Goal: Information Seeking & Learning: Find specific fact

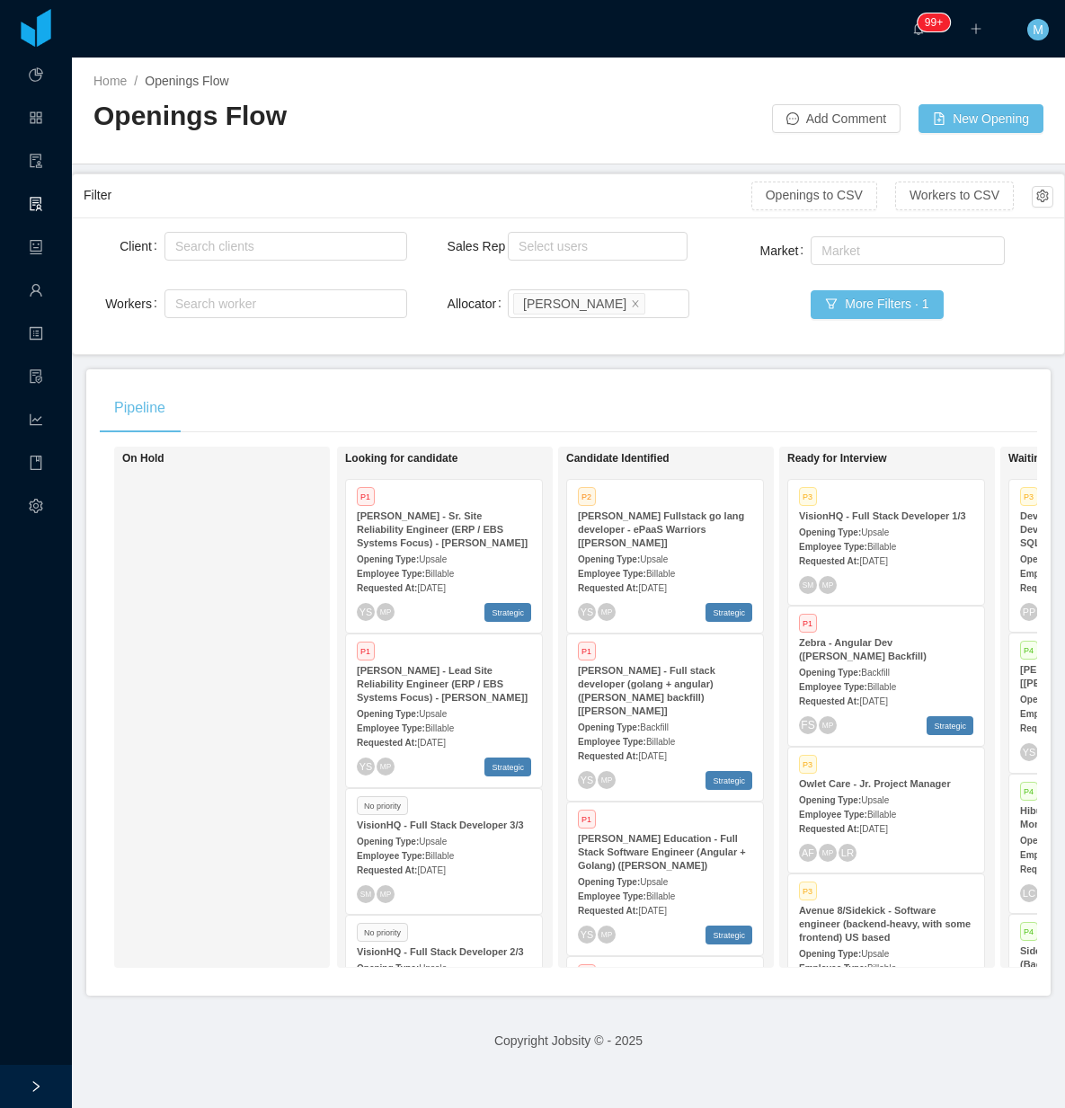
scroll to position [0, 377]
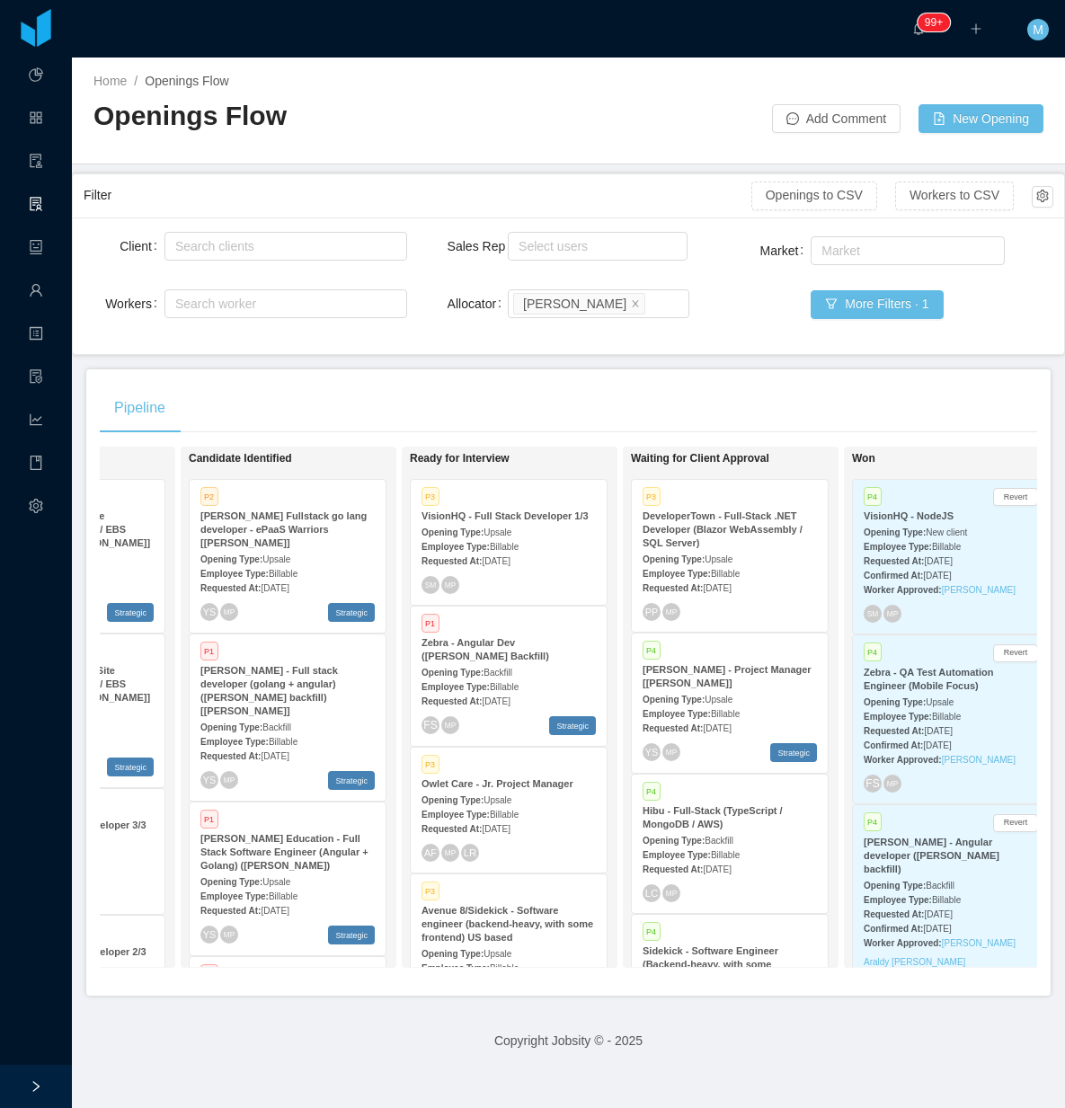
click at [568, 349] on div "Client Search clients Workers Search worker Sales Rep Select users Allocator Se…" at bounding box center [568, 285] width 991 height 137
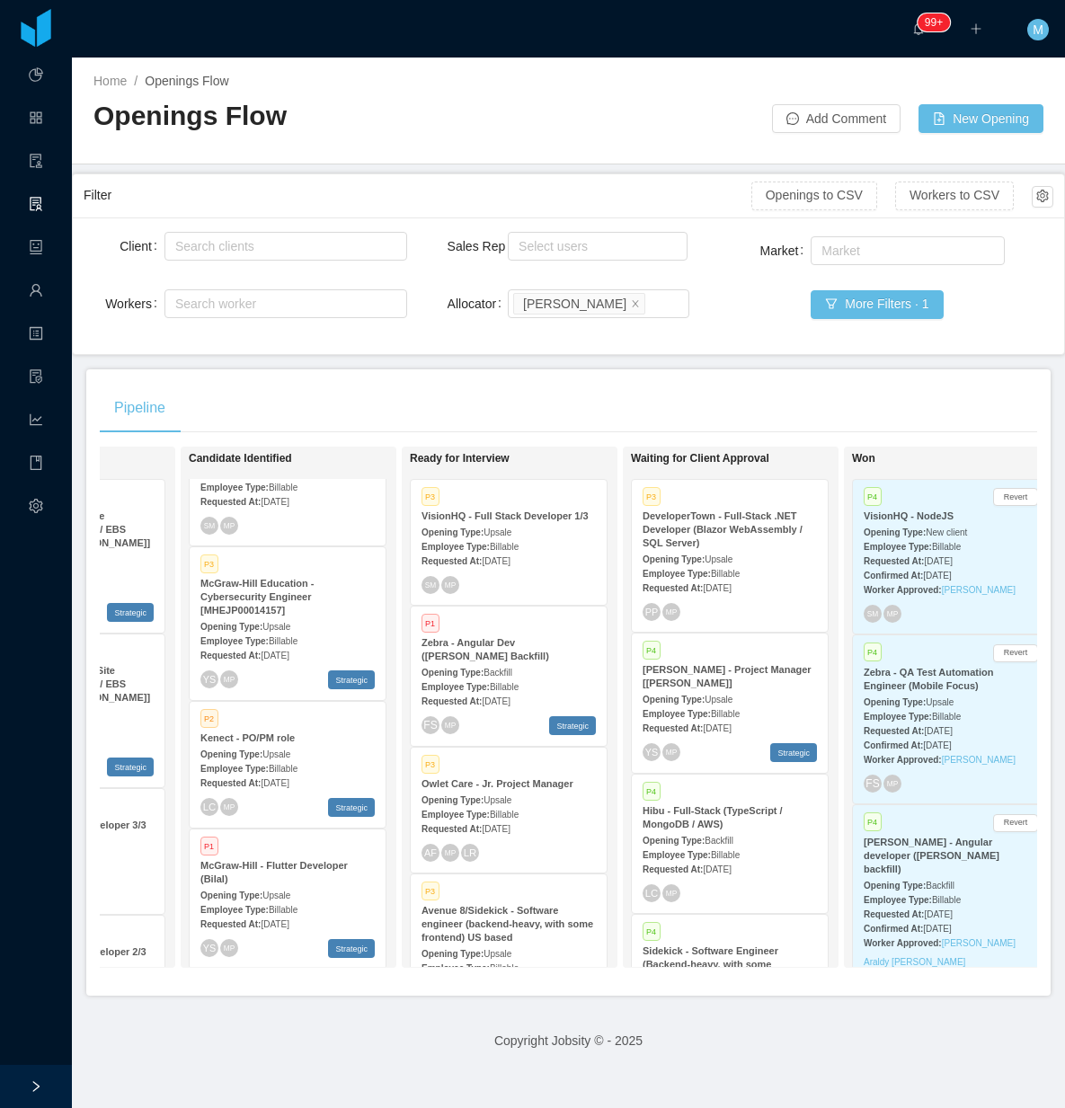
click at [262, 829] on div "P1 [PERSON_NAME] - Flutter Developer (Bilal) Opening Type: Upsale Employee Type…" at bounding box center [288, 898] width 196 height 139
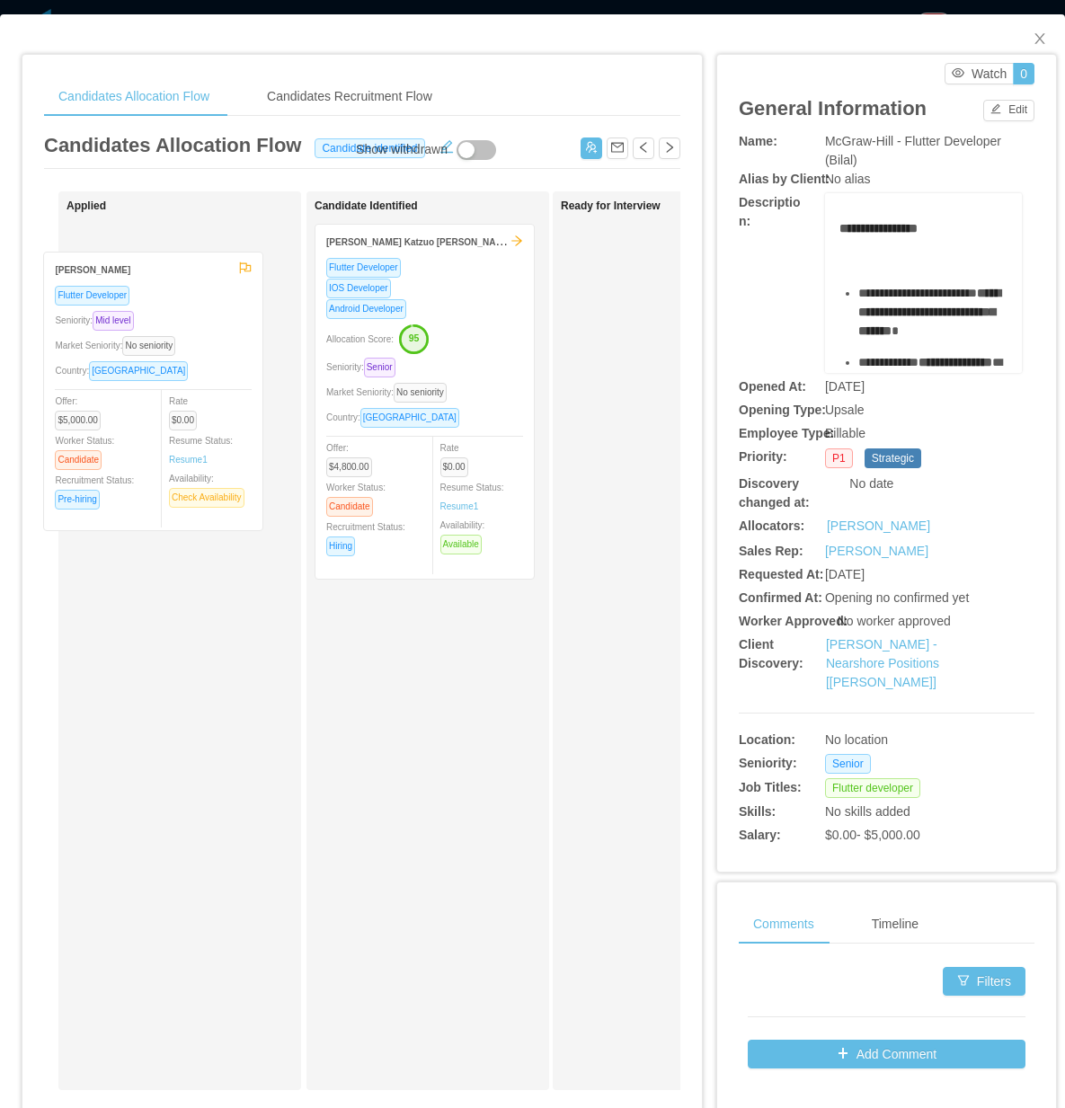
drag, startPoint x: 226, startPoint y: 424, endPoint x: 203, endPoint y: 451, distance: 35.7
click at [203, 451] on div "Applied [PERSON_NAME] Developer Seniority: Mid level Market Seniority: No senio…" at bounding box center [192, 640] width 252 height 882
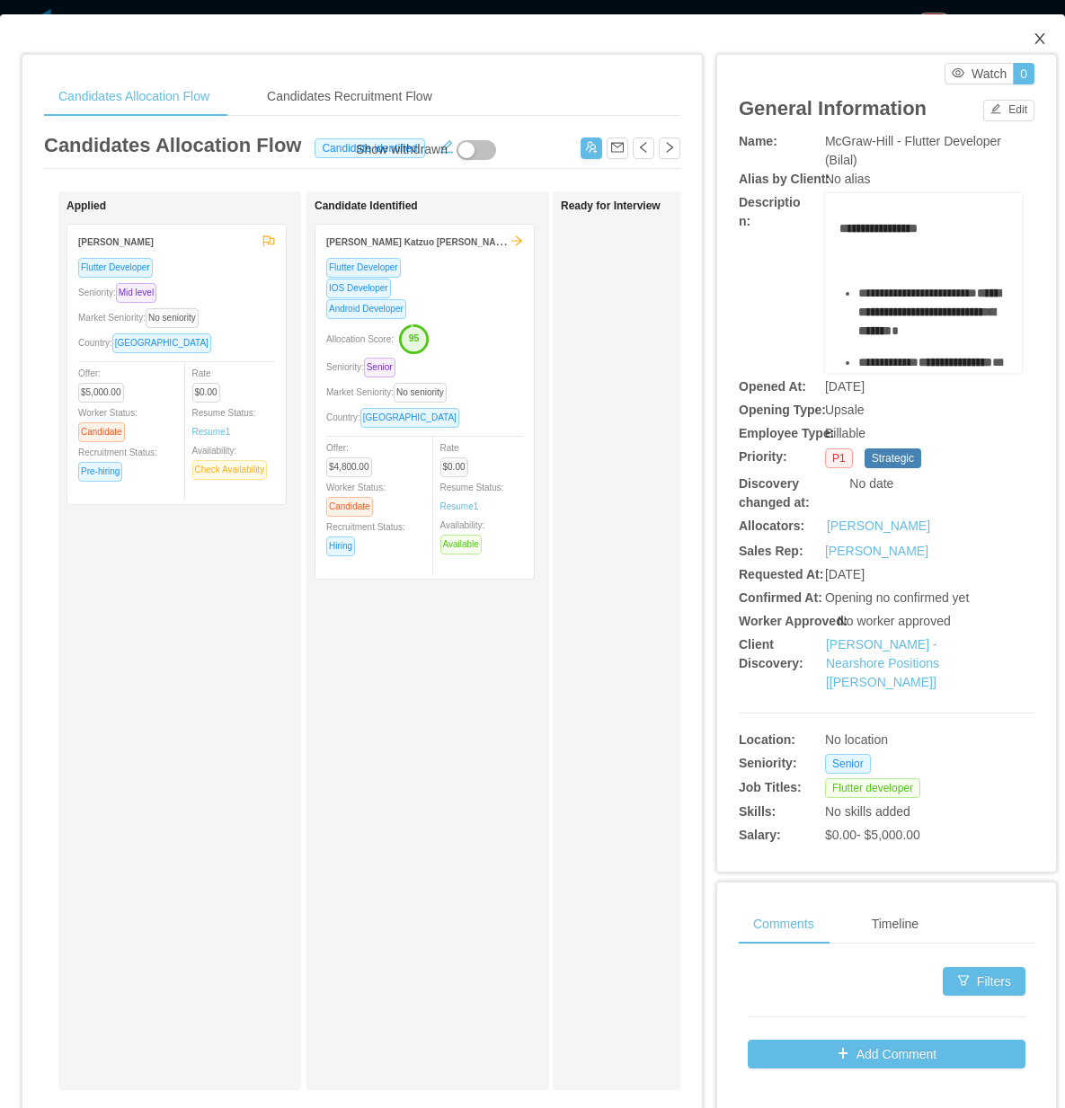
click at [1033, 50] on span "Close" at bounding box center [1039, 39] width 50 height 50
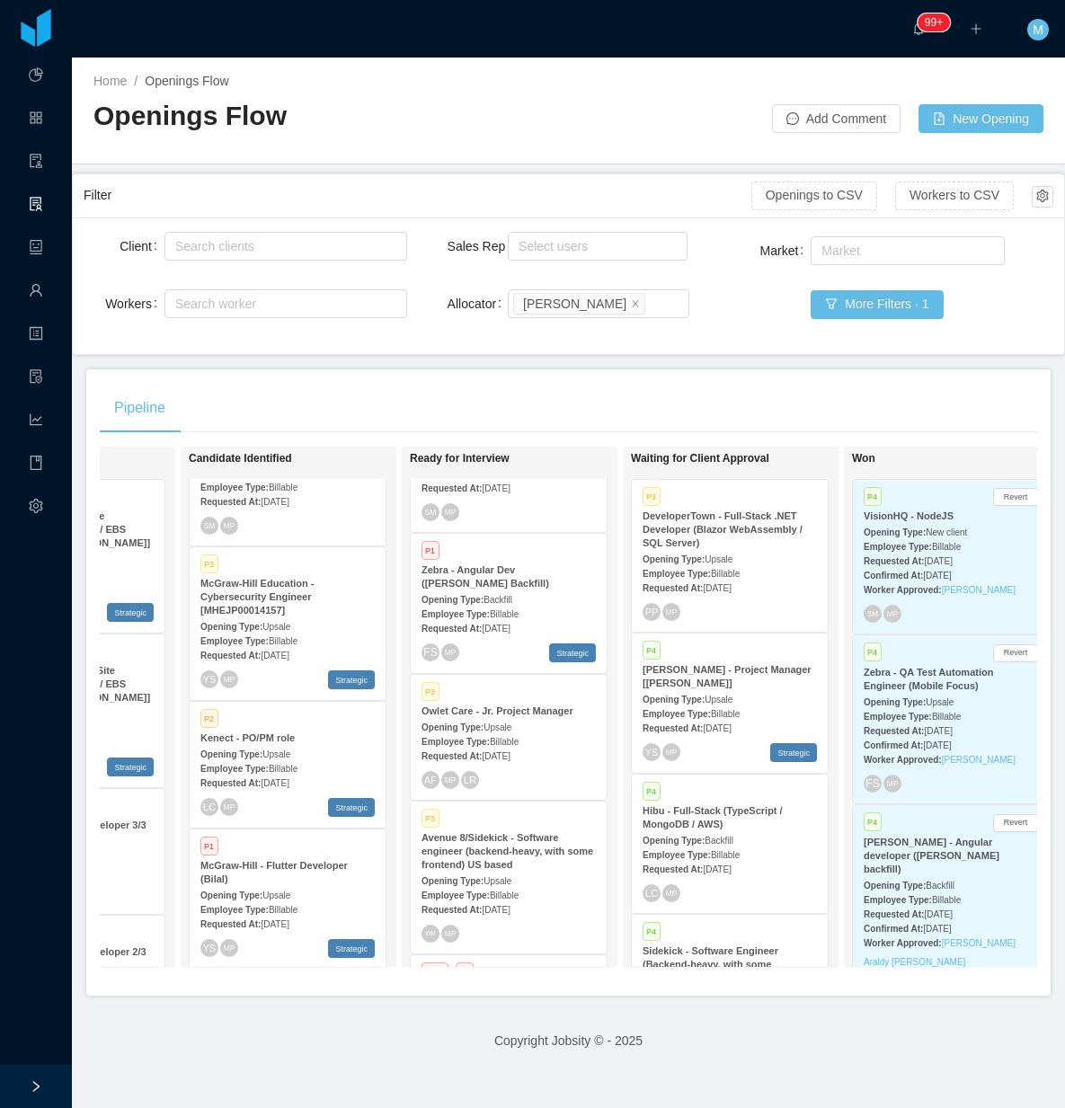
scroll to position [112, 0]
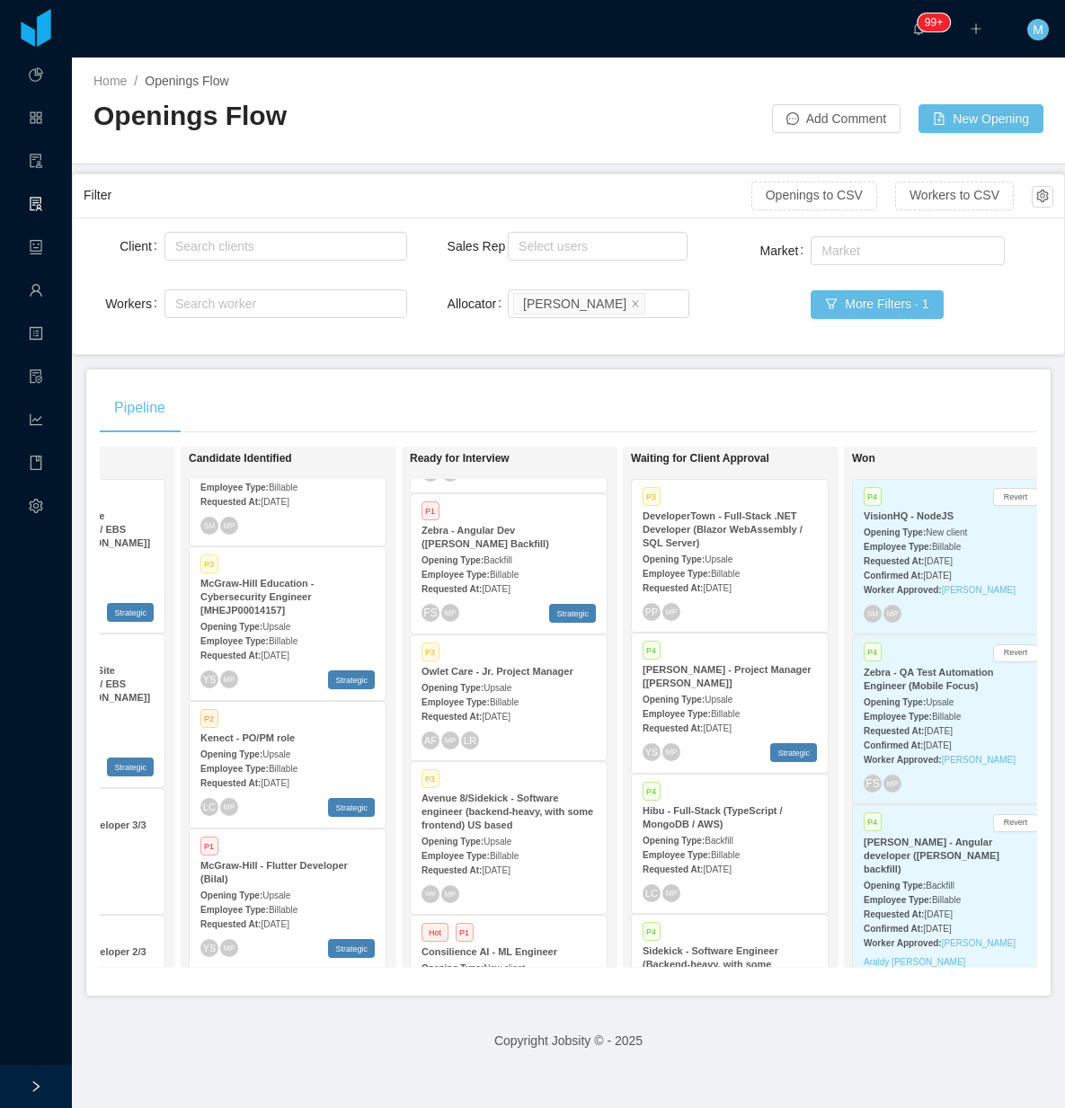
click at [230, 749] on strong "Opening Type:" at bounding box center [231, 754] width 62 height 10
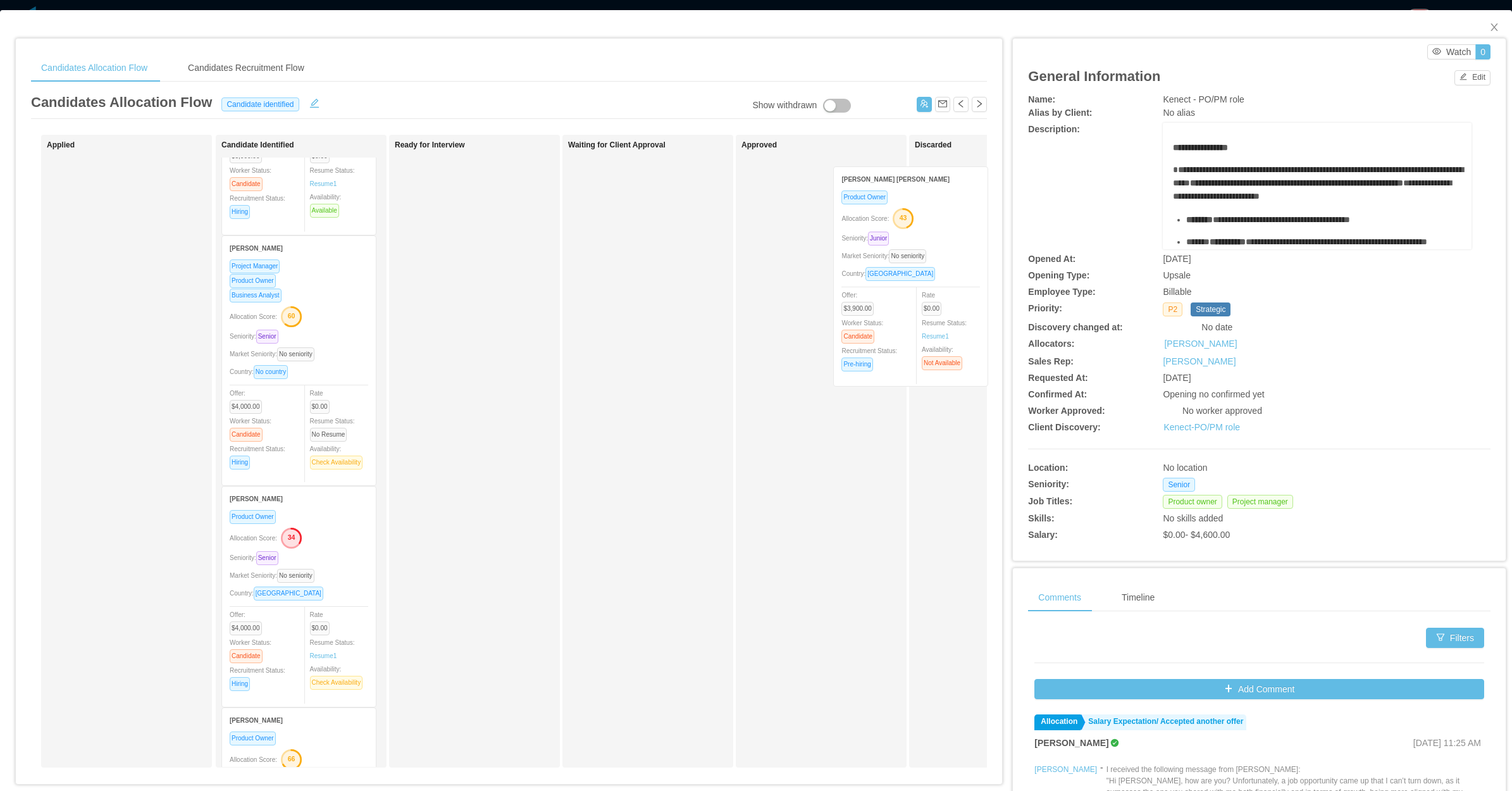
drag, startPoint x: 316, startPoint y: 378, endPoint x: 937, endPoint y: 306, distance: 625.2
click at [749, 306] on div "Applied Candidate Identified [PERSON_NAME] Program Manager Project Manager Allo…" at bounding box center [509, 456] width 956 height 643
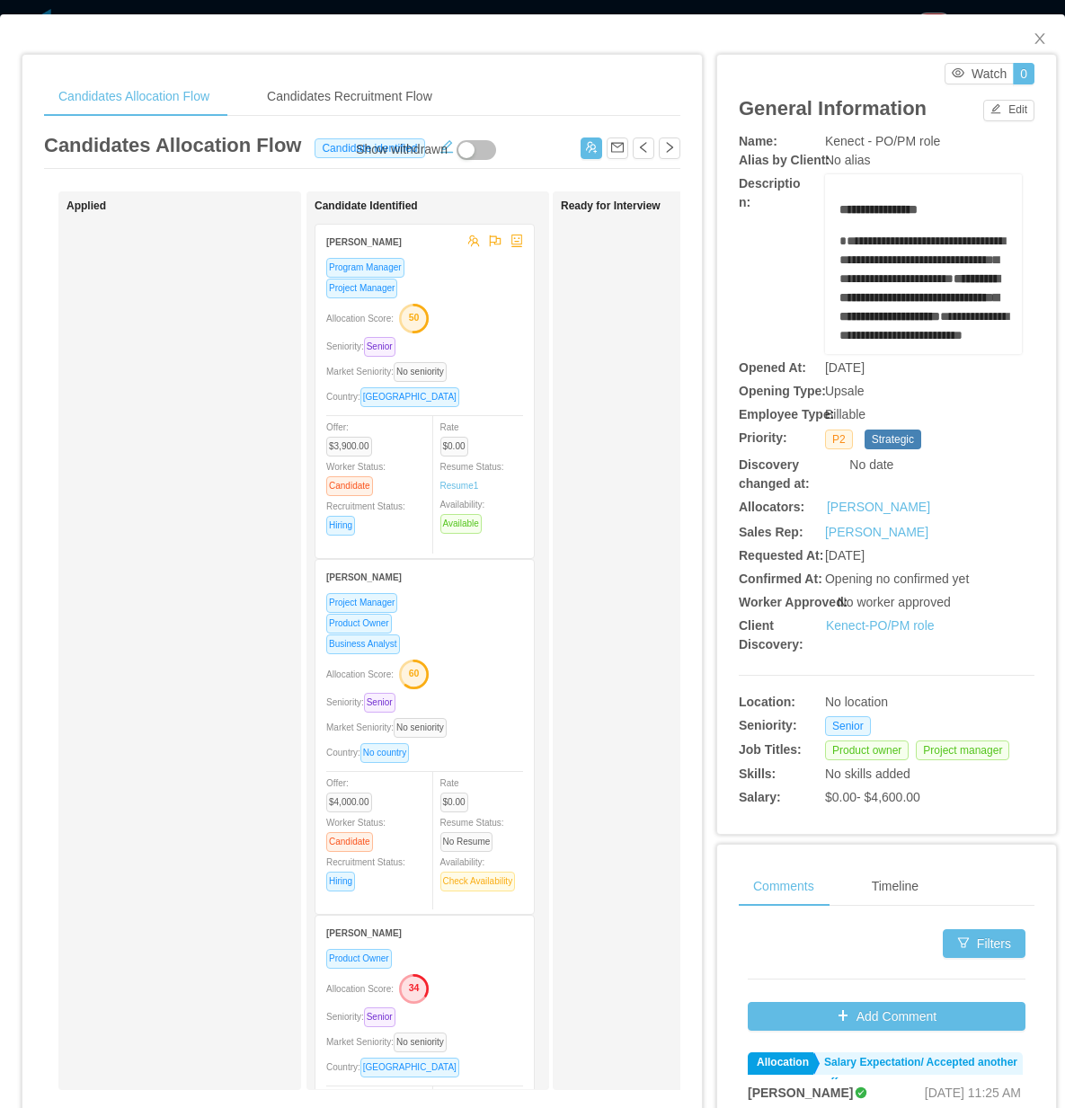
click at [490, 313] on div "Allocation Score: 50" at bounding box center [424, 317] width 197 height 29
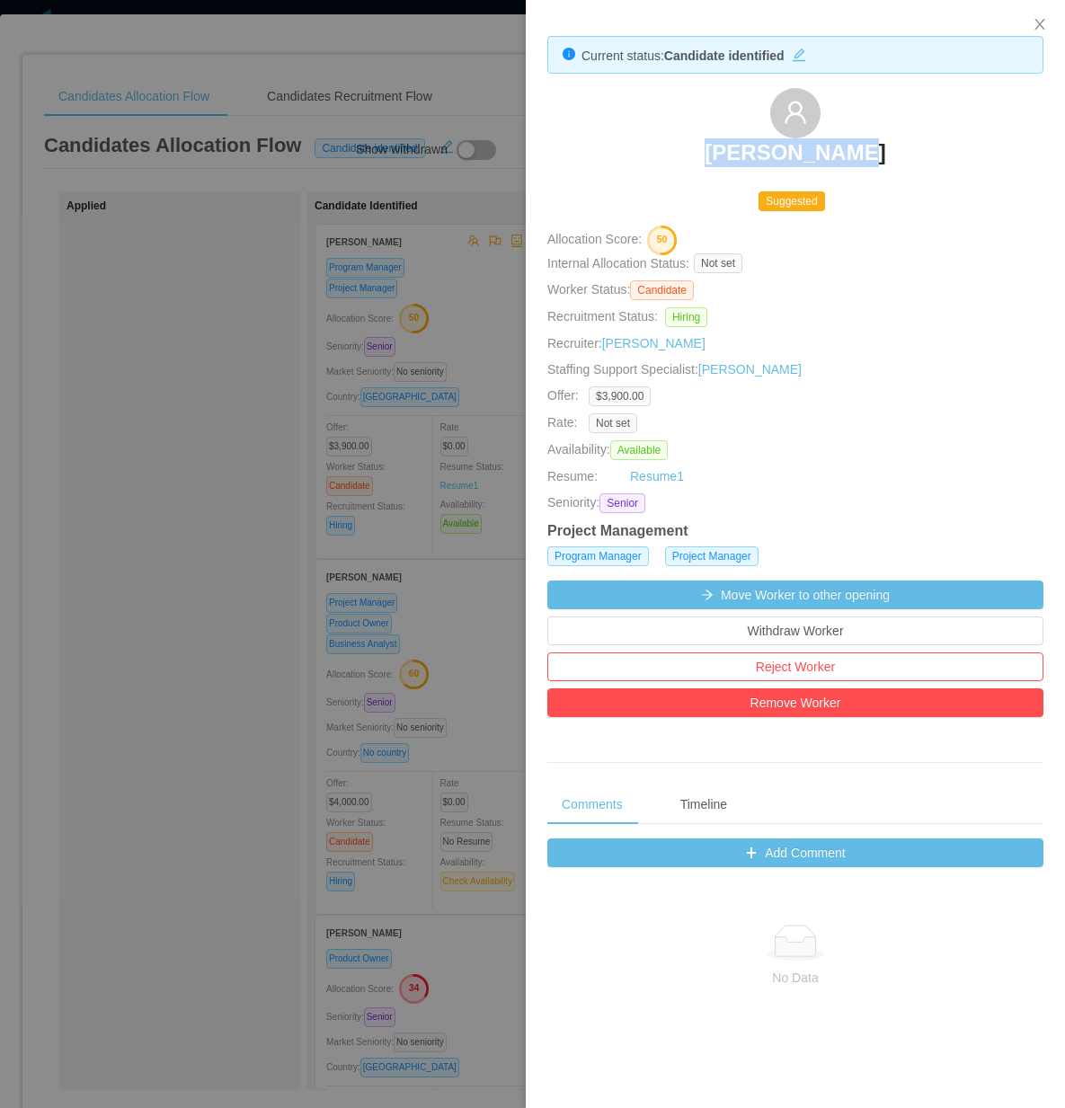
drag, startPoint x: 685, startPoint y: 155, endPoint x: 869, endPoint y: 160, distance: 184.3
click at [869, 160] on div "[PERSON_NAME]" at bounding box center [795, 133] width 496 height 90
copy h3 "[PERSON_NAME]"
click at [203, 409] on div at bounding box center [532, 554] width 1065 height 1108
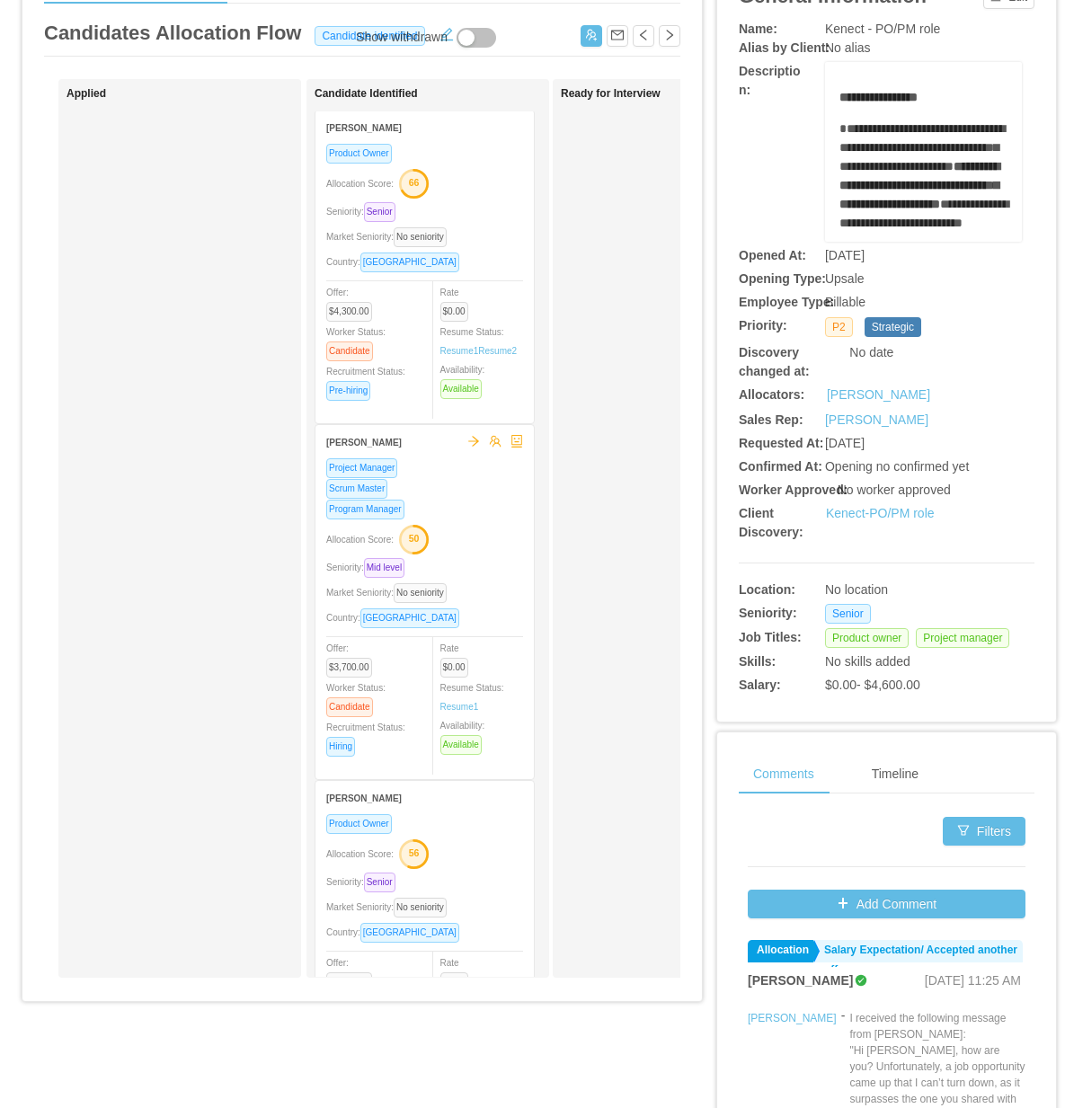
scroll to position [1134, 0]
